Goal: Task Accomplishment & Management: Use online tool/utility

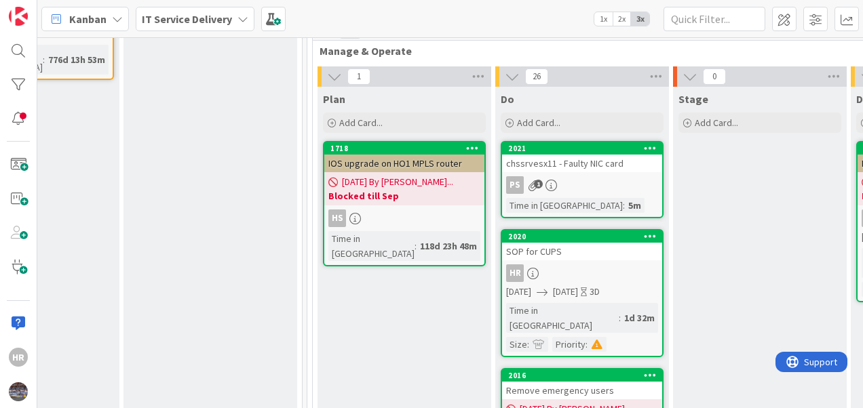
scroll to position [568, 490]
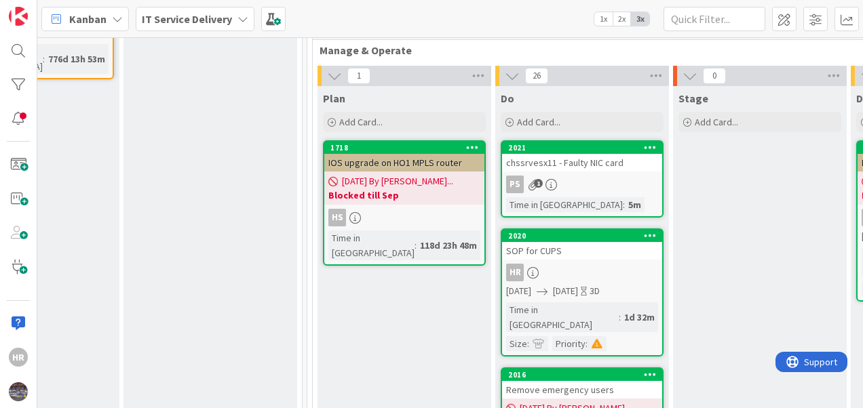
click at [582, 242] on div "SOP for CUPS" at bounding box center [582, 251] width 160 height 18
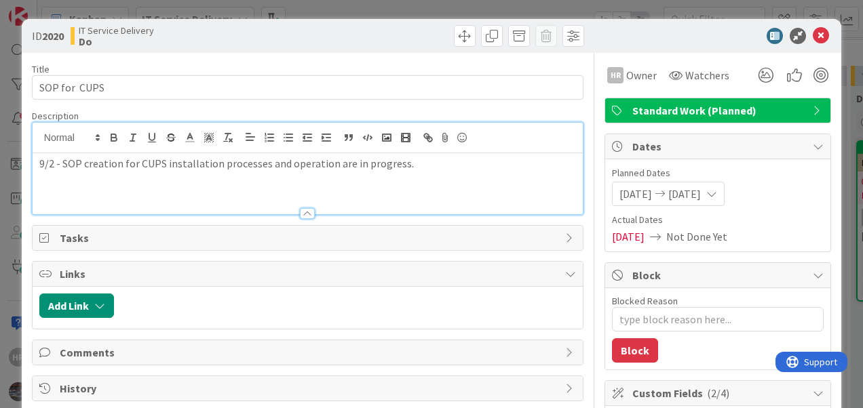
click at [37, 140] on div "9/2 - SOP creation for CUPS installation processes and operation are in progres…" at bounding box center [308, 169] width 550 height 92
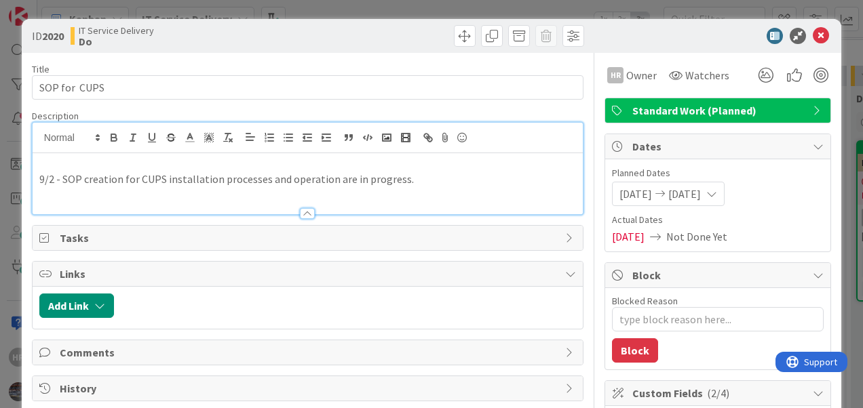
type textarea "x"
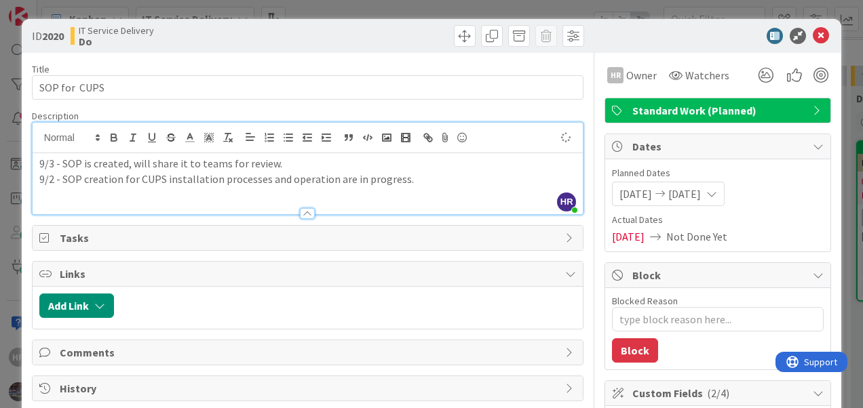
type textarea "x"
click at [815, 33] on icon at bounding box center [821, 36] width 16 height 16
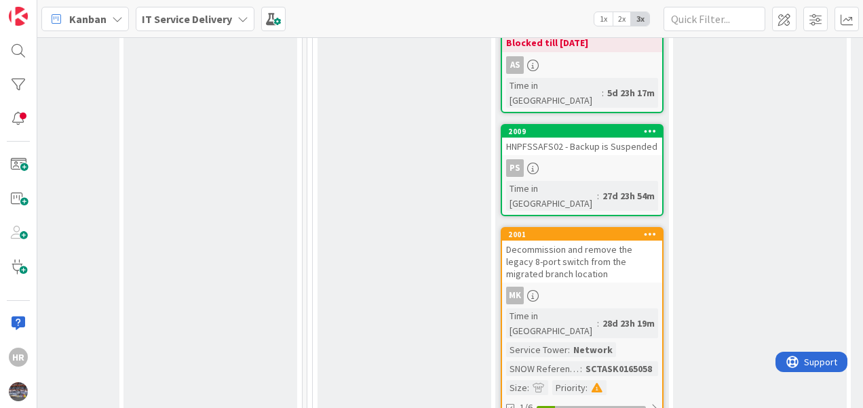
scroll to position [952, 490]
